Goal: Transaction & Acquisition: Purchase product/service

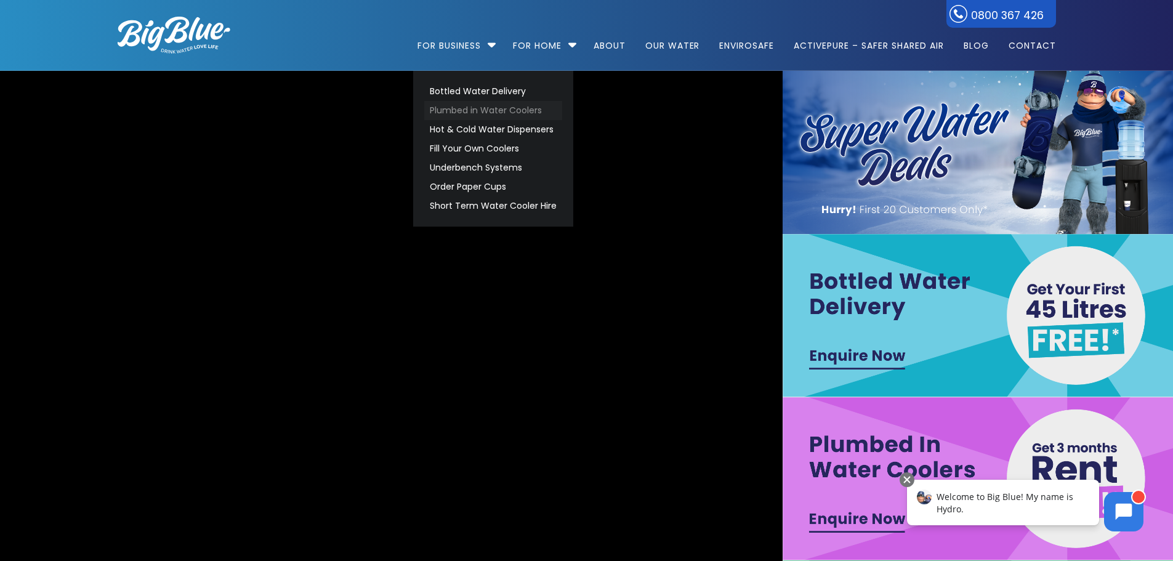
click at [474, 111] on link "Plumbed in Water Coolers" at bounding box center [493, 110] width 138 height 19
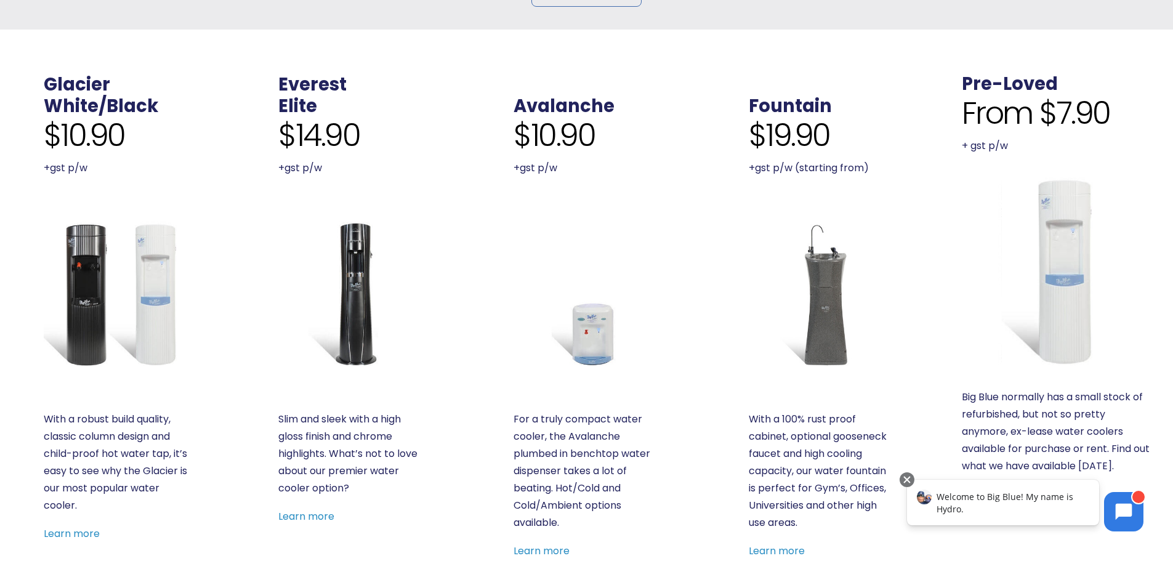
scroll to position [409, 0]
click at [1061, 231] on img at bounding box center [1057, 271] width 190 height 190
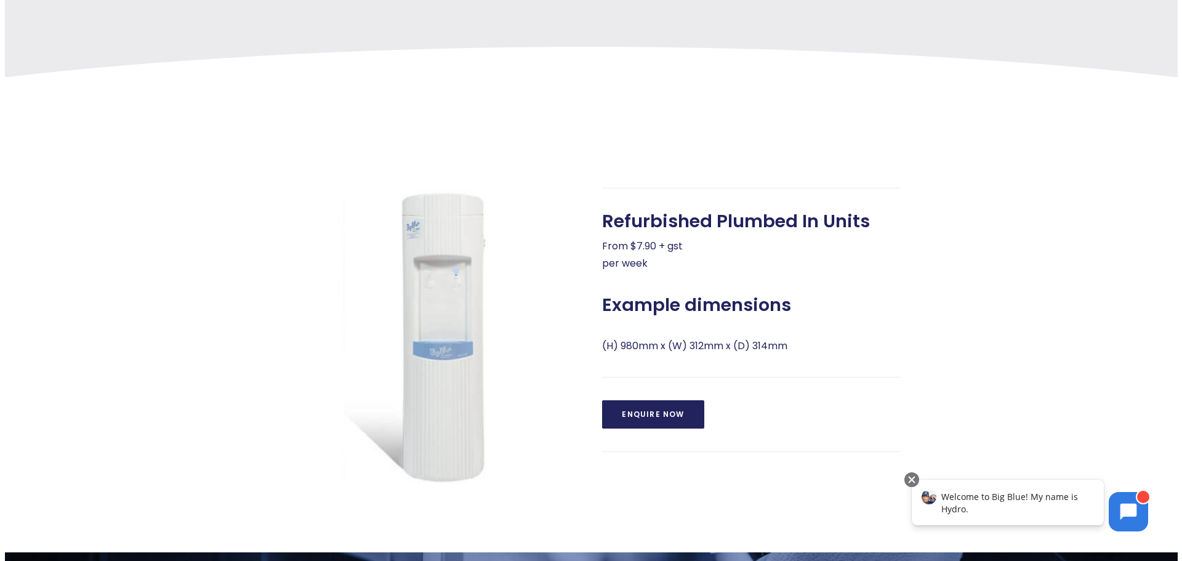
scroll to position [411, 0]
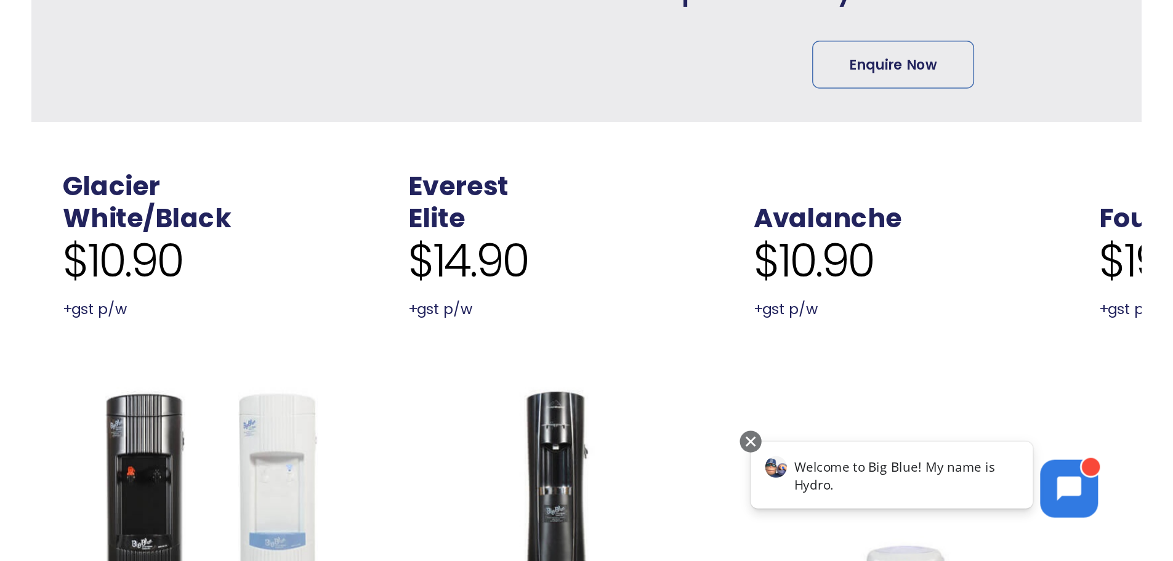
scroll to position [427, 0]
